Goal: Browse casually

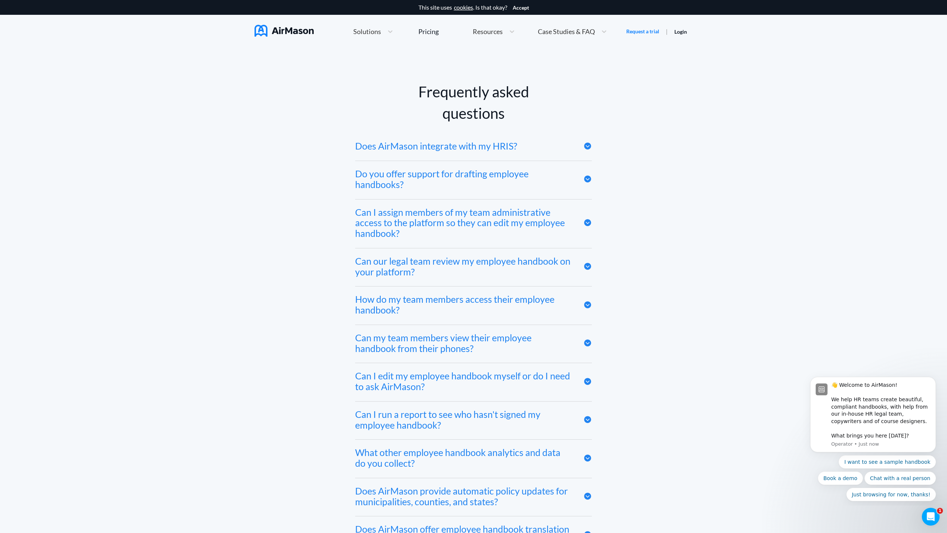
scroll to position [4064, 0]
